Goal: Task Accomplishment & Management: Use online tool/utility

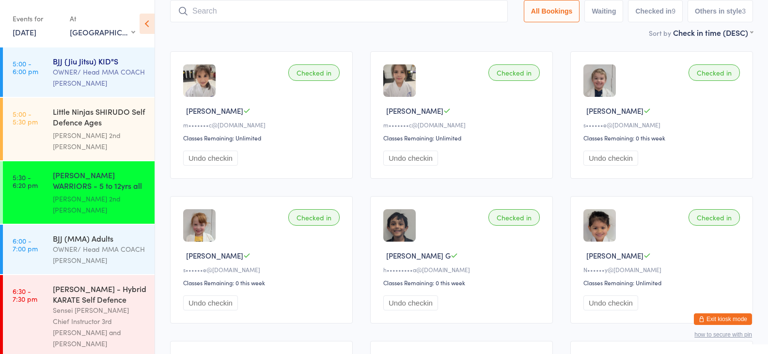
drag, startPoint x: 73, startPoint y: 270, endPoint x: 140, endPoint y: 95, distance: 187.2
click at [73, 283] on div "[PERSON_NAME] - Hybrid KARATE Self Defence" at bounding box center [99, 293] width 93 height 21
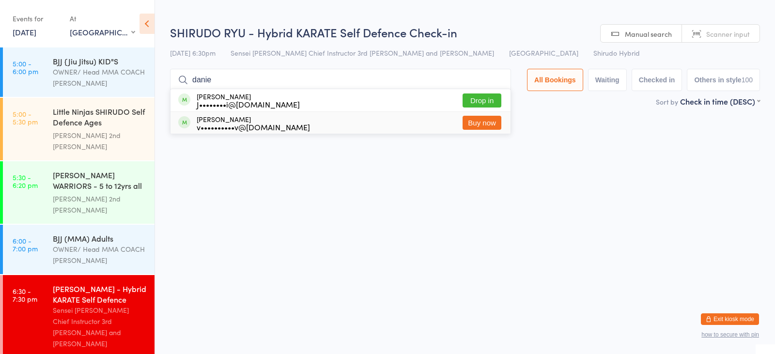
drag, startPoint x: 404, startPoint y: 159, endPoint x: 315, endPoint y: 125, distance: 96.0
click at [404, 159] on html "You have now entered Kiosk Mode. Members will be able to check themselves in us…" at bounding box center [387, 177] width 775 height 354
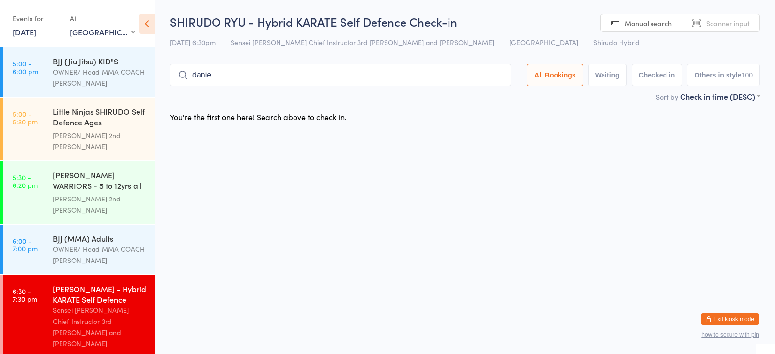
click at [263, 80] on input "danie" at bounding box center [340, 75] width 341 height 22
type input "[PERSON_NAME]"
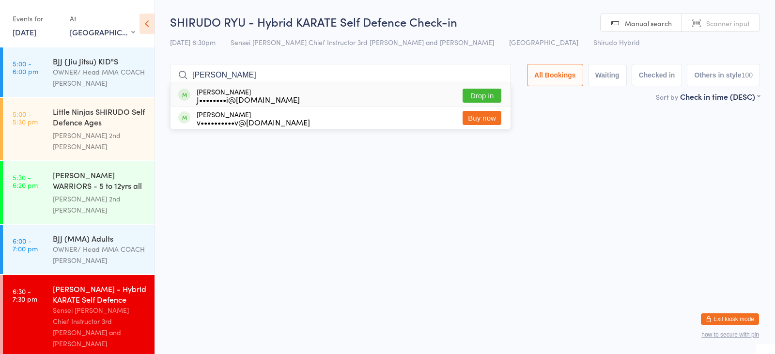
click at [265, 72] on input "[PERSON_NAME]" at bounding box center [340, 75] width 341 height 22
click at [494, 74] on input "[PERSON_NAME]" at bounding box center [340, 75] width 341 height 22
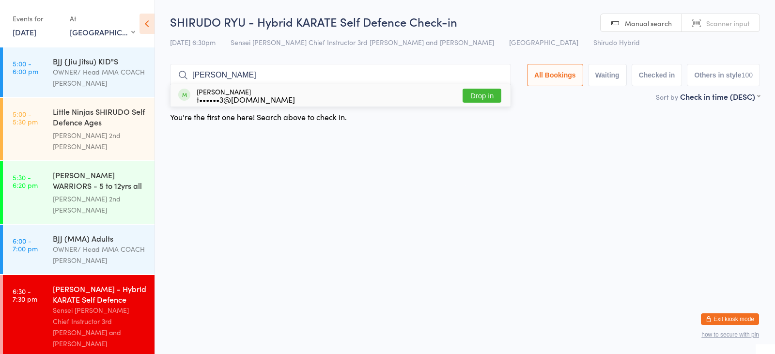
click at [294, 80] on input "[PERSON_NAME]" at bounding box center [340, 75] width 341 height 22
type input "[PERSON_NAME]"
click at [382, 99] on div "[PERSON_NAME] t••••••3@[DOMAIN_NAME] Drop in" at bounding box center [341, 95] width 340 height 22
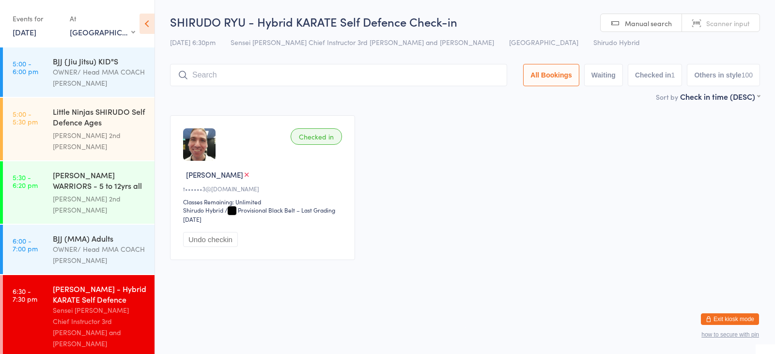
click at [114, 305] on div "Sensei [PERSON_NAME] Chief Instructor 3rd [PERSON_NAME] and [PERSON_NAME]" at bounding box center [99, 327] width 93 height 45
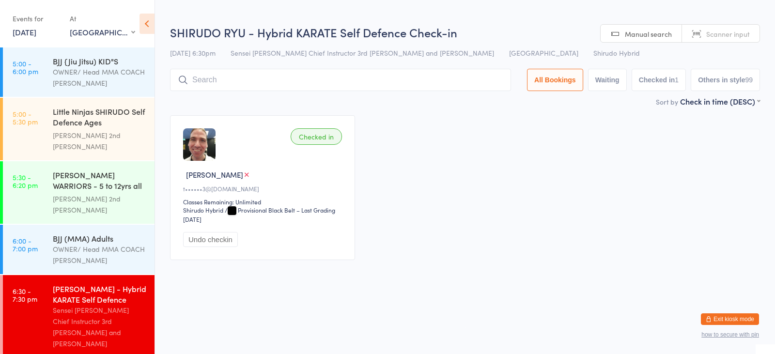
click at [303, 139] on div "Checked in" at bounding box center [316, 136] width 51 height 16
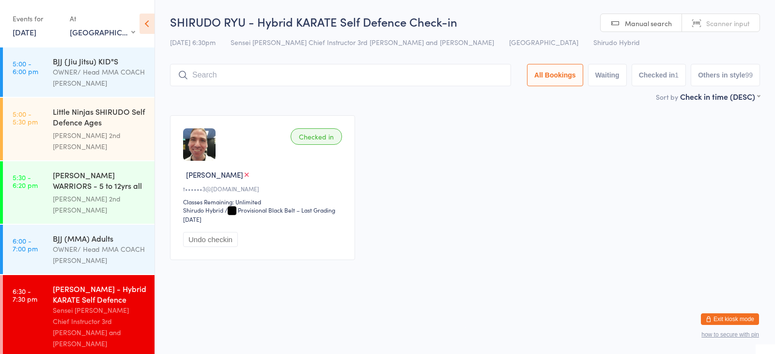
click at [341, 78] on input "search" at bounding box center [340, 75] width 341 height 22
type input "[PERSON_NAME]"
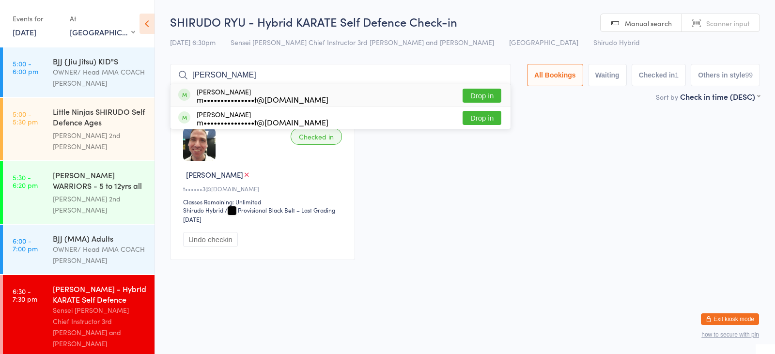
click at [476, 87] on div "[PERSON_NAME] m•••••••••••••••t@[DOMAIN_NAME] Drop in" at bounding box center [341, 95] width 340 height 22
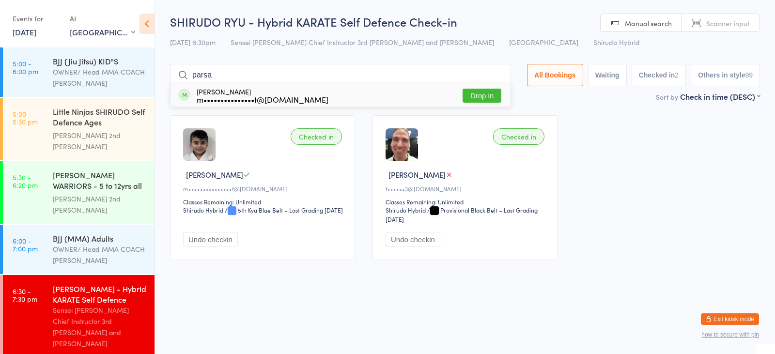
type input "parsa"
click at [469, 91] on button "Drop in" at bounding box center [482, 96] width 39 height 14
click at [470, 95] on div "Sort by Check in time (DESC) First name (ASC) First name (DESC) Last name (ASC)…" at bounding box center [465, 96] width 590 height 11
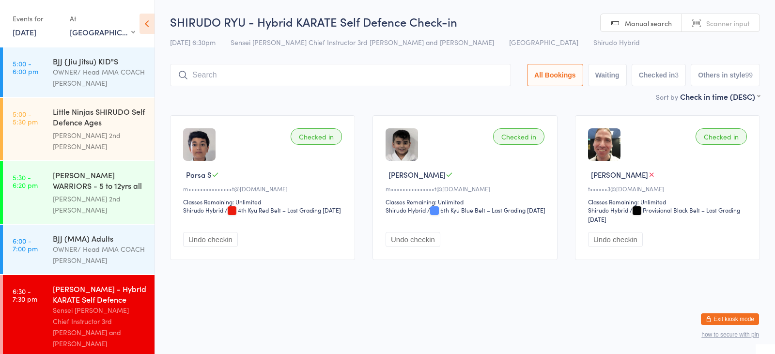
click at [333, 68] on input "search" at bounding box center [340, 75] width 341 height 22
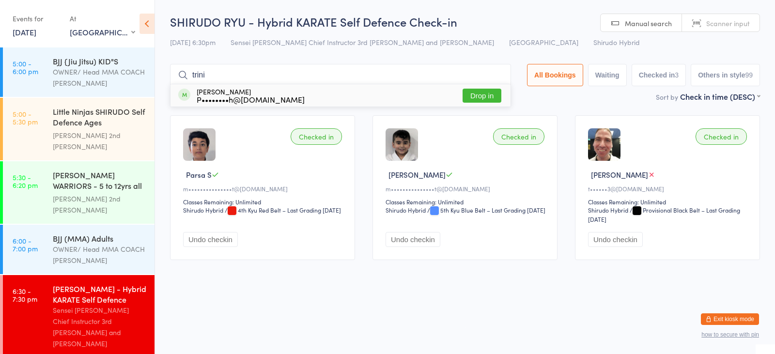
type input "trini"
click at [471, 99] on button "Drop in" at bounding box center [482, 96] width 39 height 14
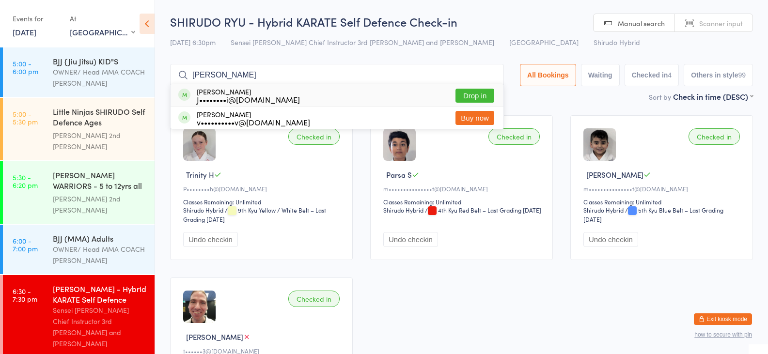
type input "[PERSON_NAME]"
click at [524, 102] on main "[PERSON_NAME] - Hybrid KARATE Self Defence Check-in [DATE] 6:30pm Sensei [PERSO…" at bounding box center [461, 223] width 583 height 418
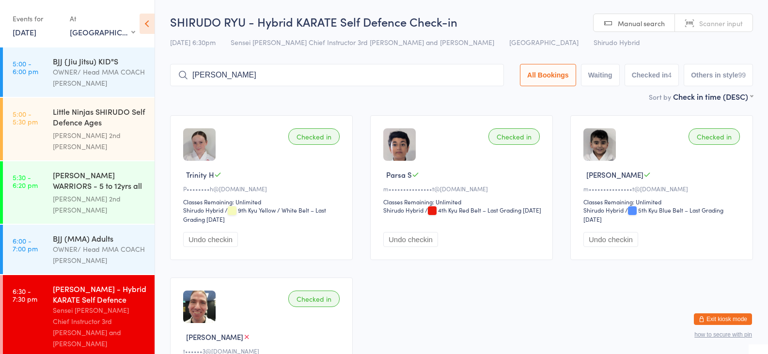
click at [484, 78] on input "[PERSON_NAME]" at bounding box center [337, 75] width 334 height 22
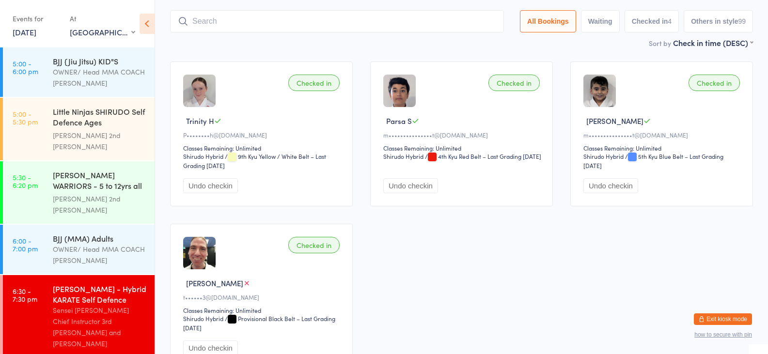
scroll to position [64, 0]
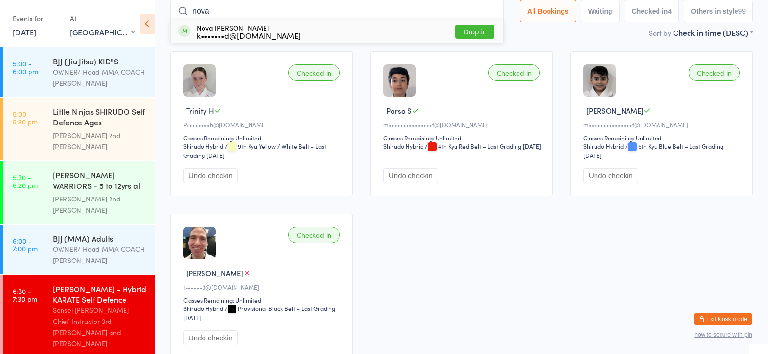
type input "nova"
click at [476, 32] on button "Drop in" at bounding box center [474, 32] width 39 height 14
